Goal: Transaction & Acquisition: Purchase product/service

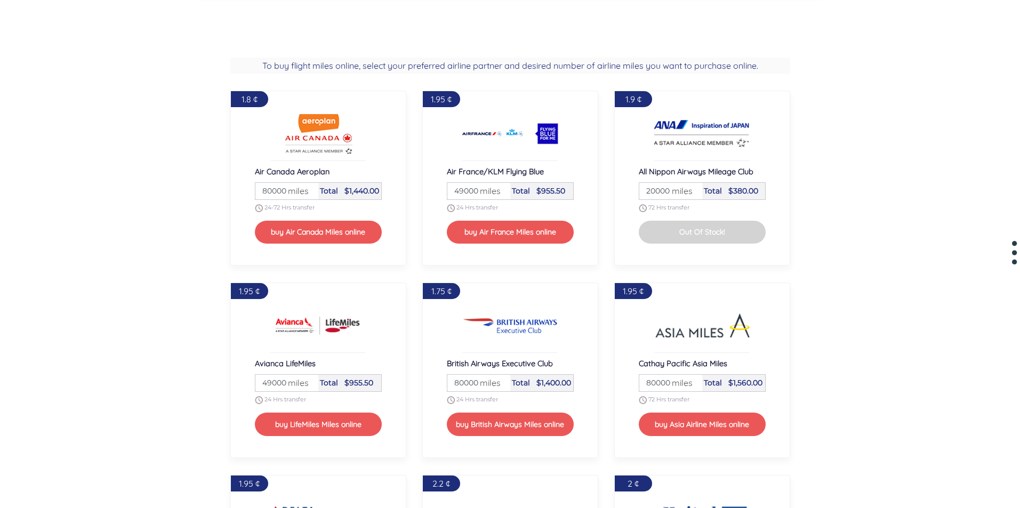
scroll to position [1013, 0]
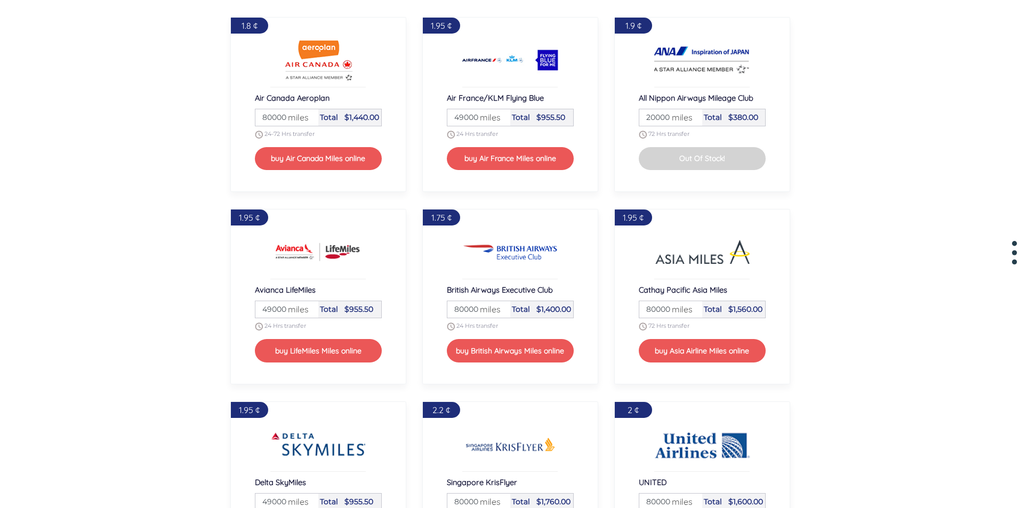
drag, startPoint x: 459, startPoint y: 312, endPoint x: 449, endPoint y: 314, distance: 10.3
click at [449, 314] on input "80000" at bounding box center [479, 309] width 60 height 17
type input "10000"
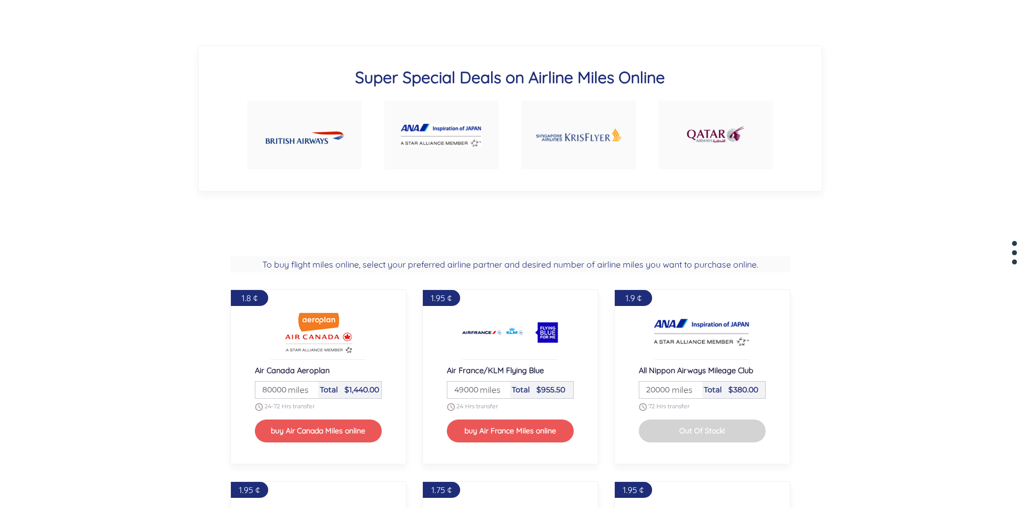
scroll to position [1013, 0]
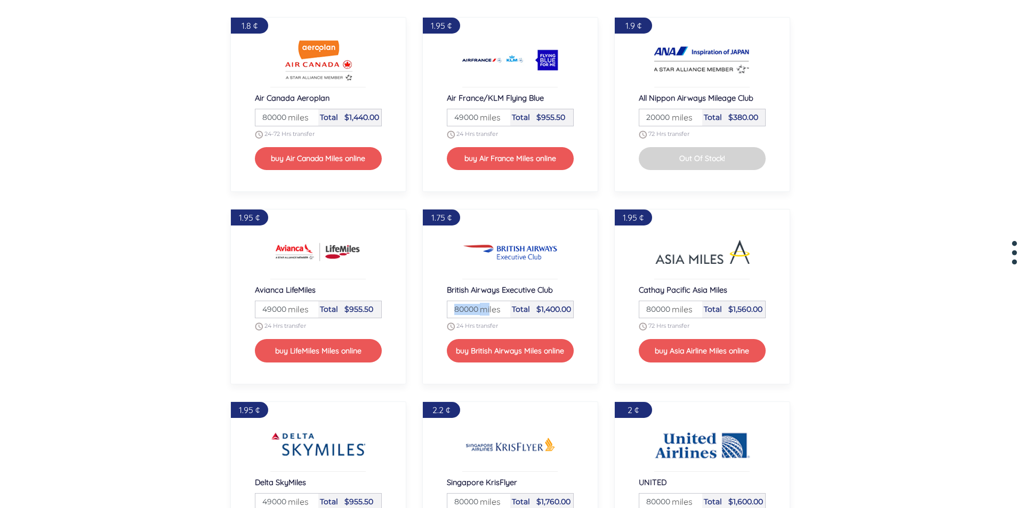
drag, startPoint x: 490, startPoint y: 308, endPoint x: 448, endPoint y: 308, distance: 41.6
click at [448, 308] on div "Miles 80000 miles" at bounding box center [478, 309] width 63 height 17
click at [462, 299] on div "British Airways Executive Club" at bounding box center [510, 293] width 127 height 16
click at [454, 308] on input "80000" at bounding box center [479, 309] width 60 height 17
type input "56000"
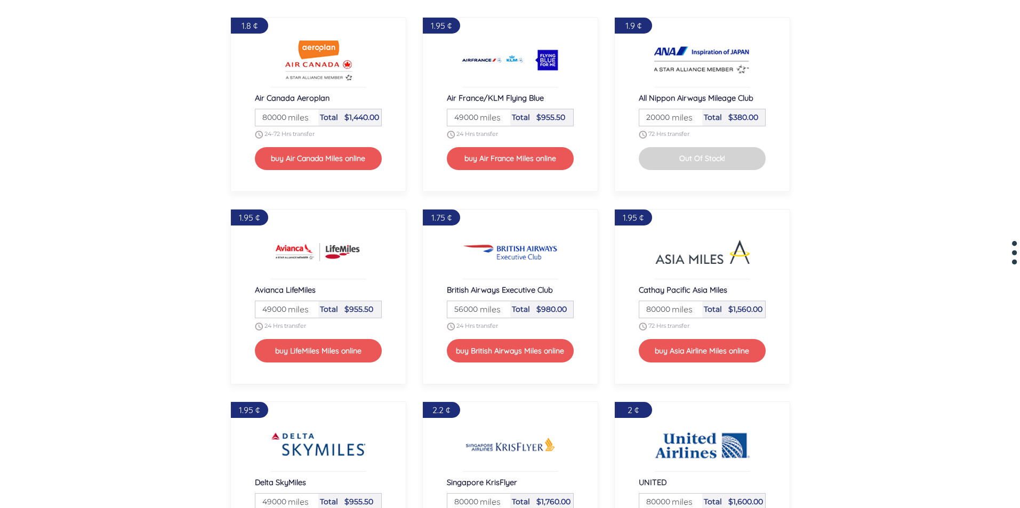
click at [461, 262] on div "1.75 ¢ British Airways Executive Club Miles 56000 miles Total $980.00 24 Hrs tr…" at bounding box center [510, 296] width 176 height 175
drag, startPoint x: 496, startPoint y: 312, endPoint x: 440, endPoint y: 312, distance: 56.0
click at [440, 312] on div "1.75 ¢ British Airways Executive Club Miles 56000 miles Total $980.00 24 Hrs tr…" at bounding box center [510, 296] width 176 height 175
click at [452, 312] on input "56000" at bounding box center [479, 309] width 60 height 17
drag, startPoint x: 453, startPoint y: 312, endPoint x: 479, endPoint y: 310, distance: 26.8
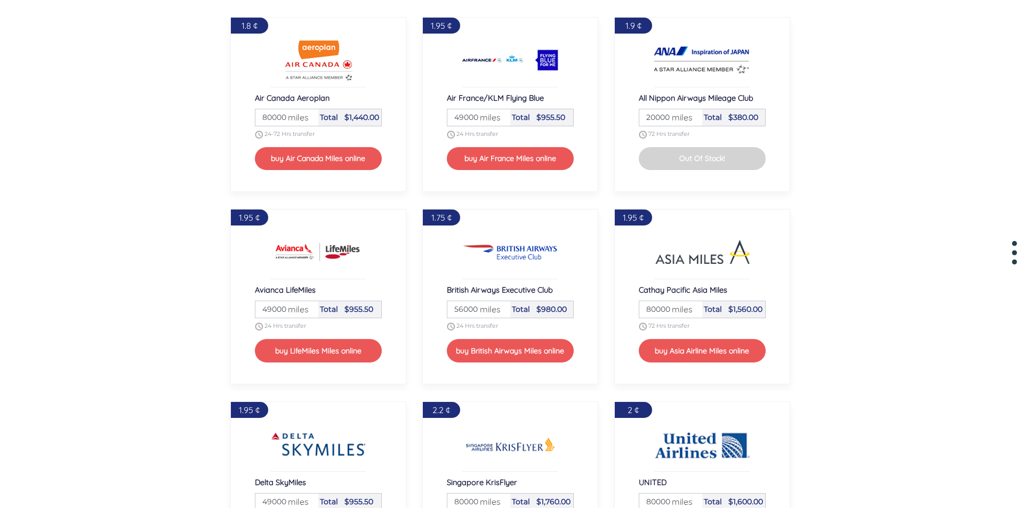
click at [479, 310] on div "Miles 56000 miles" at bounding box center [478, 309] width 63 height 17
type input "56000"
click at [470, 264] on img at bounding box center [510, 252] width 96 height 43
click at [430, 309] on div "1.75 ¢ British Airways Executive Club Miles 56000 miles Total $980.00 24 Hrs tr…" at bounding box center [510, 296] width 176 height 175
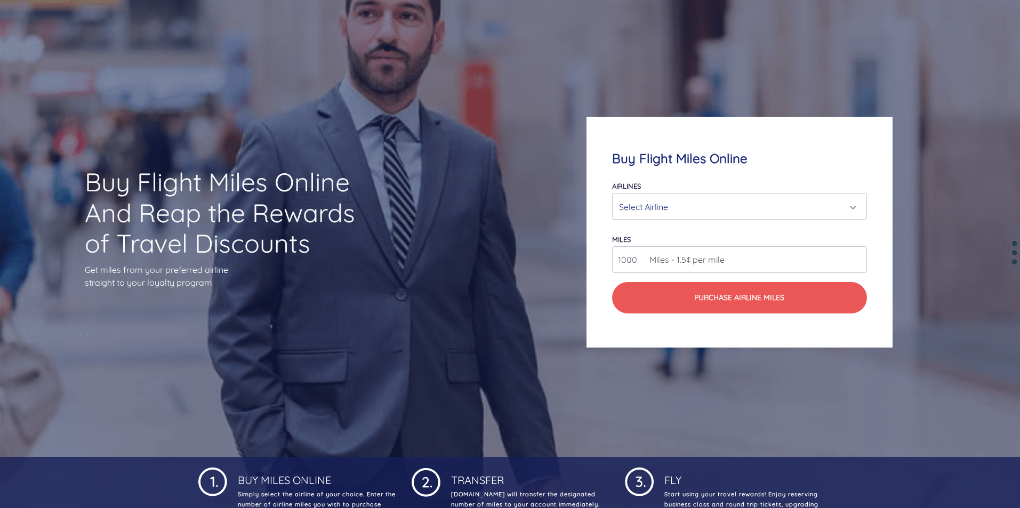
scroll to position [0, 0]
